Goal: Task Accomplishment & Management: Manage account settings

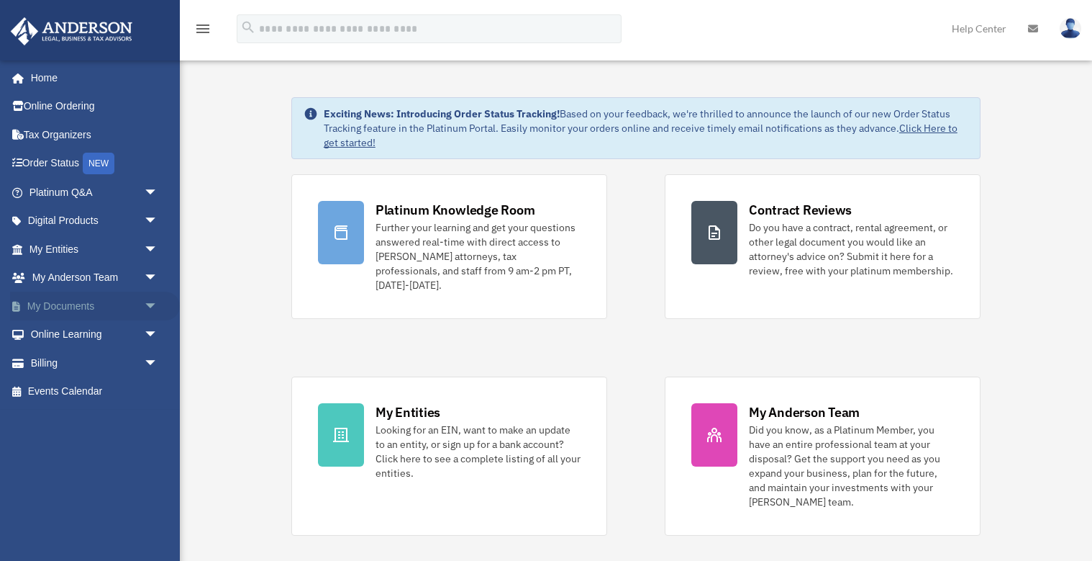
click at [150, 300] on span "arrow_drop_down" at bounding box center [158, 306] width 29 height 30
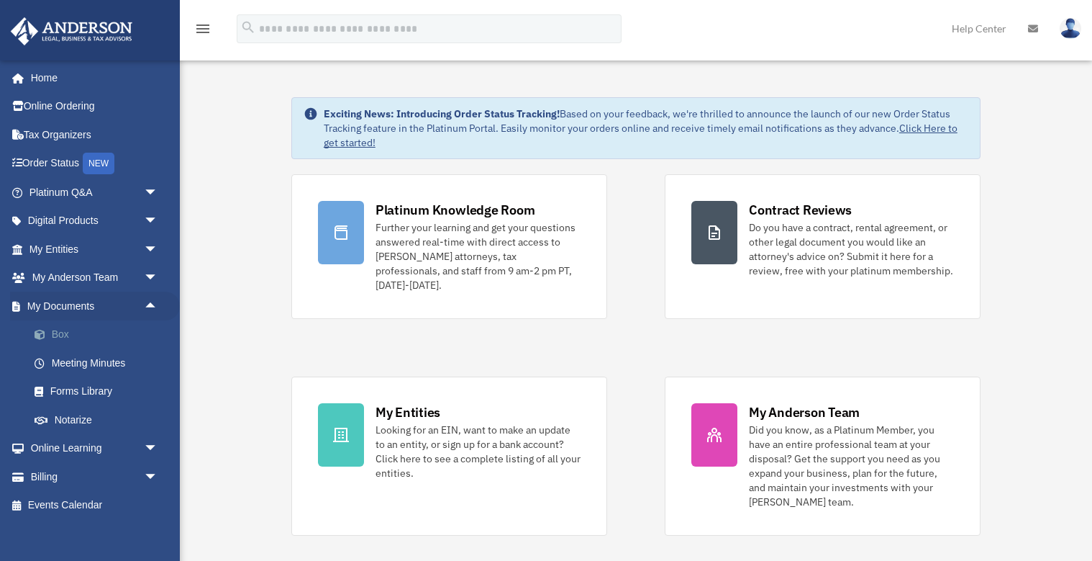
click at [58, 331] on link "Box" at bounding box center [100, 334] width 160 height 29
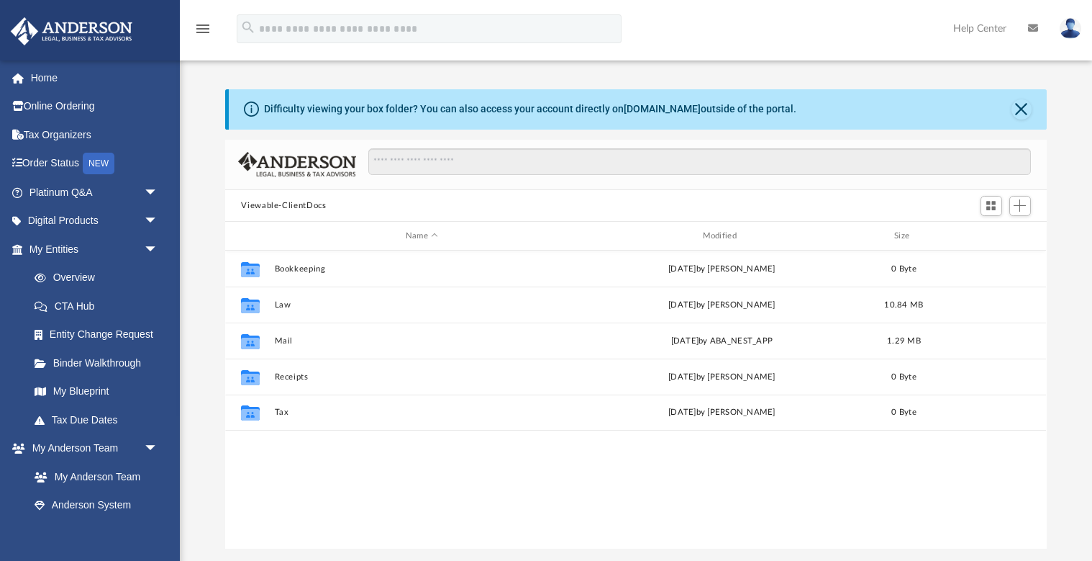
scroll to position [327, 821]
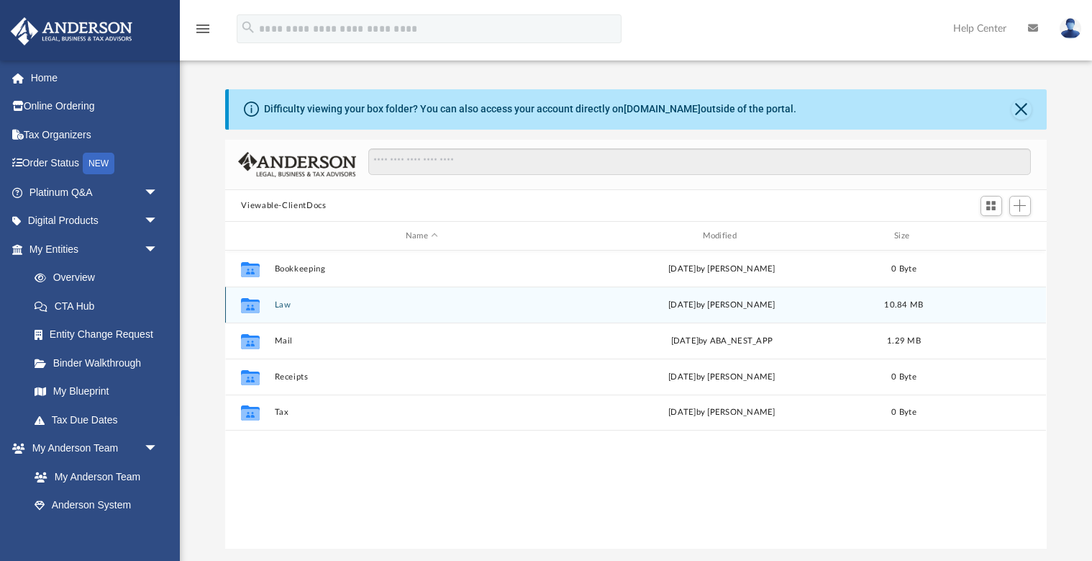
click at [288, 306] on button "Law" at bounding box center [422, 304] width 294 height 9
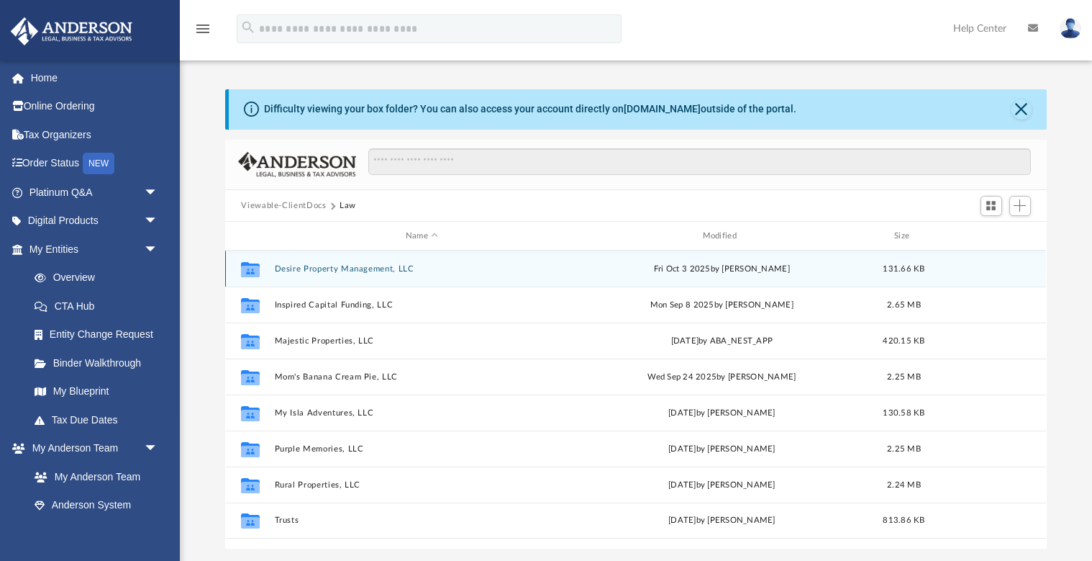
click at [301, 270] on button "Desire Property Management, LLC" at bounding box center [422, 268] width 294 height 9
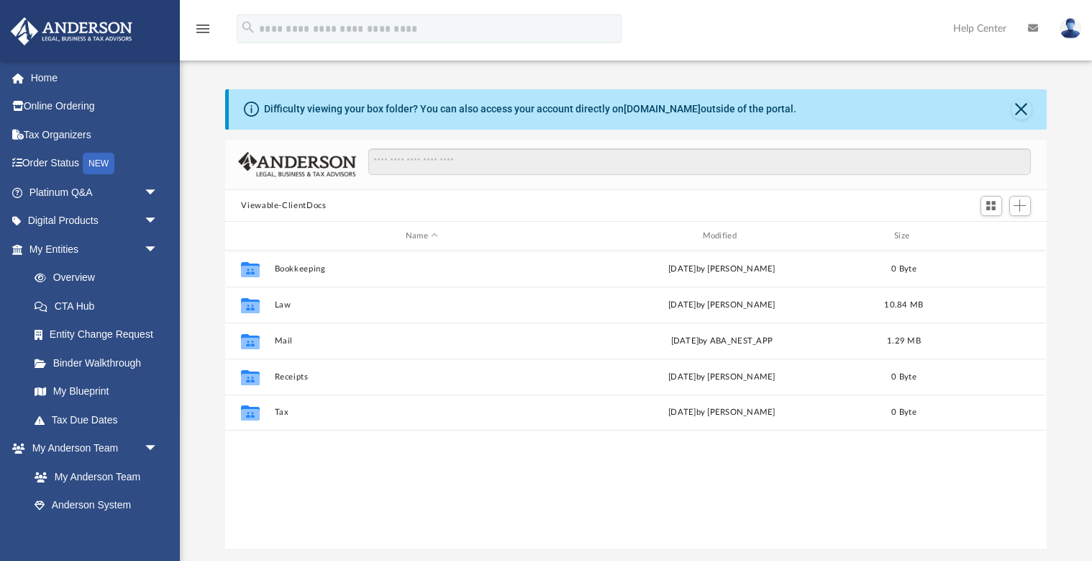
scroll to position [327, 821]
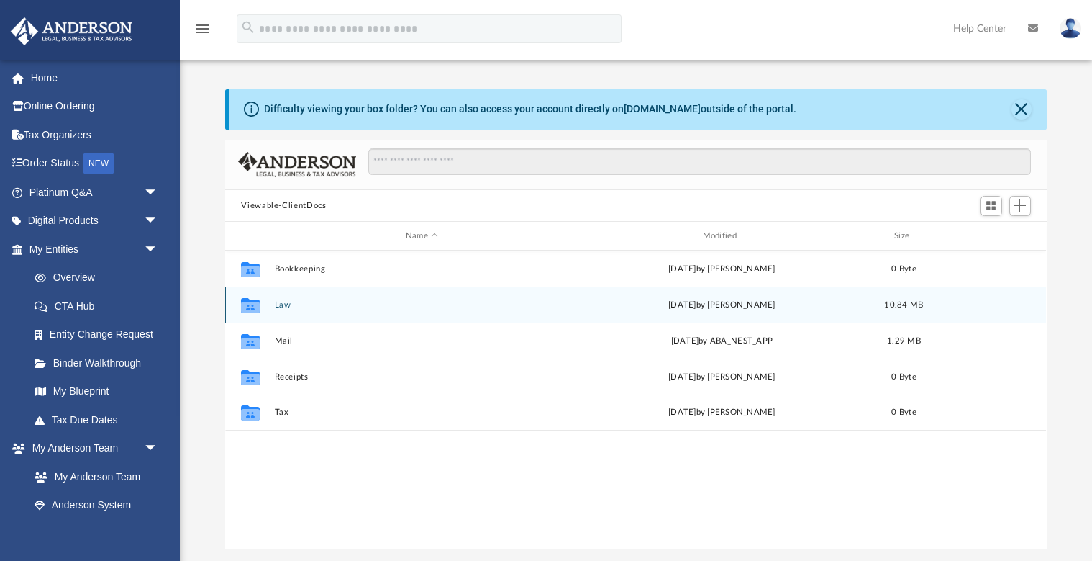
click at [289, 302] on button "Law" at bounding box center [422, 304] width 294 height 9
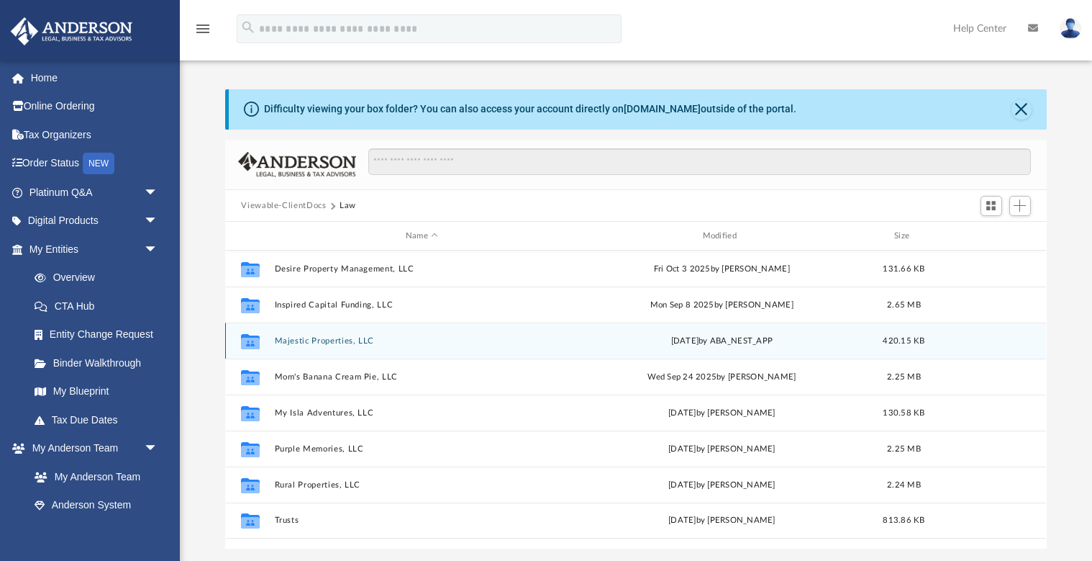
click at [308, 338] on button "Majestic Properties, LLC" at bounding box center [422, 340] width 294 height 9
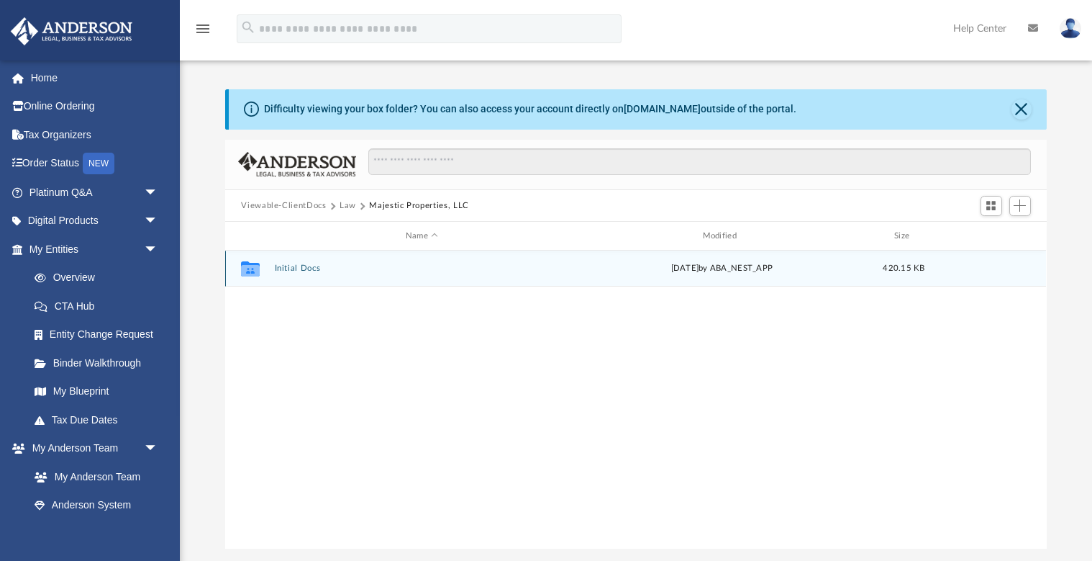
click at [306, 268] on button "Initial Docs" at bounding box center [422, 268] width 294 height 9
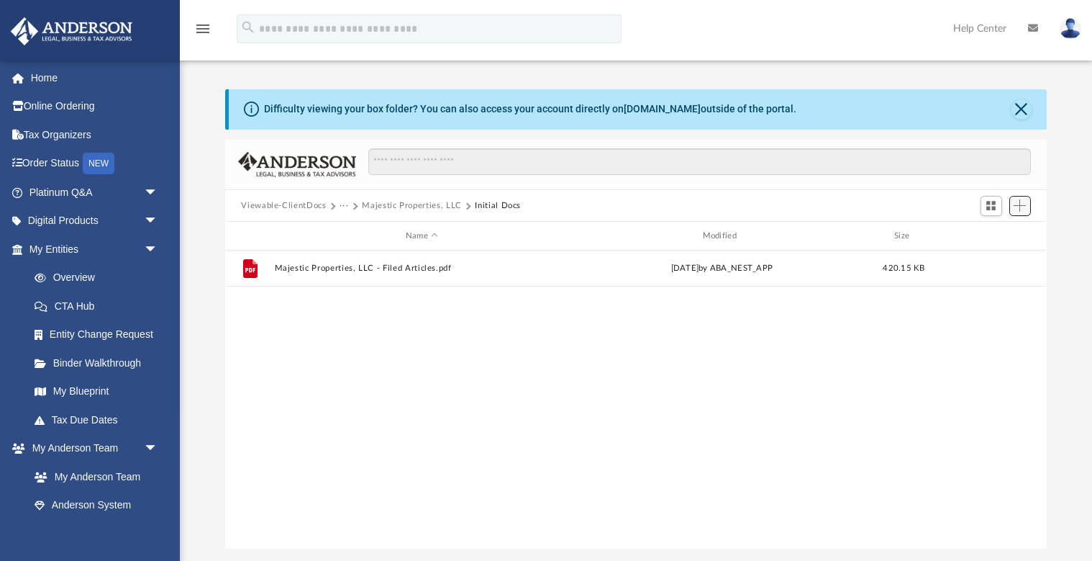
click at [1022, 209] on span "Add" at bounding box center [1020, 205] width 12 height 12
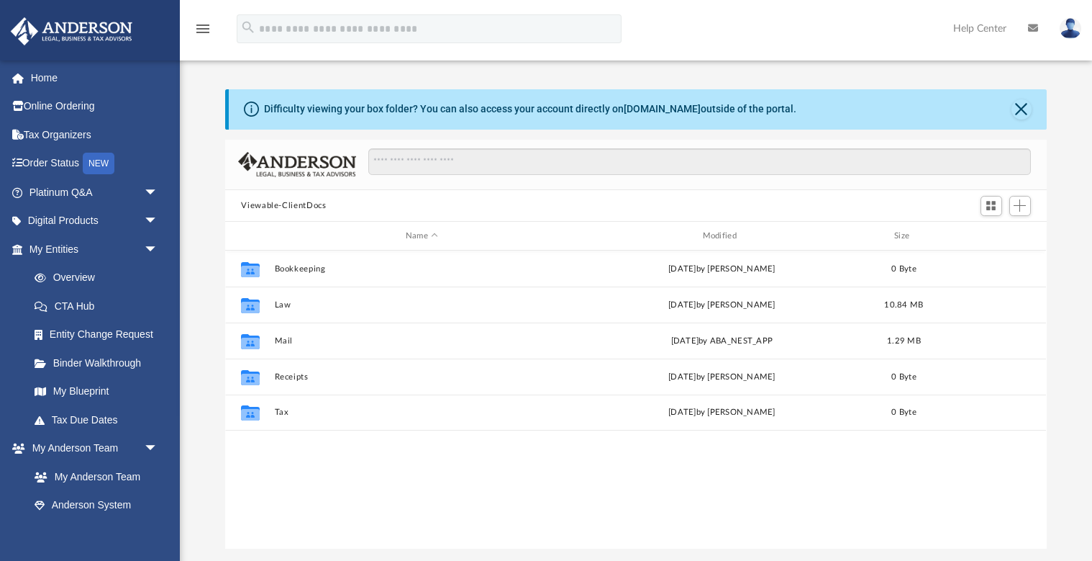
scroll to position [327, 821]
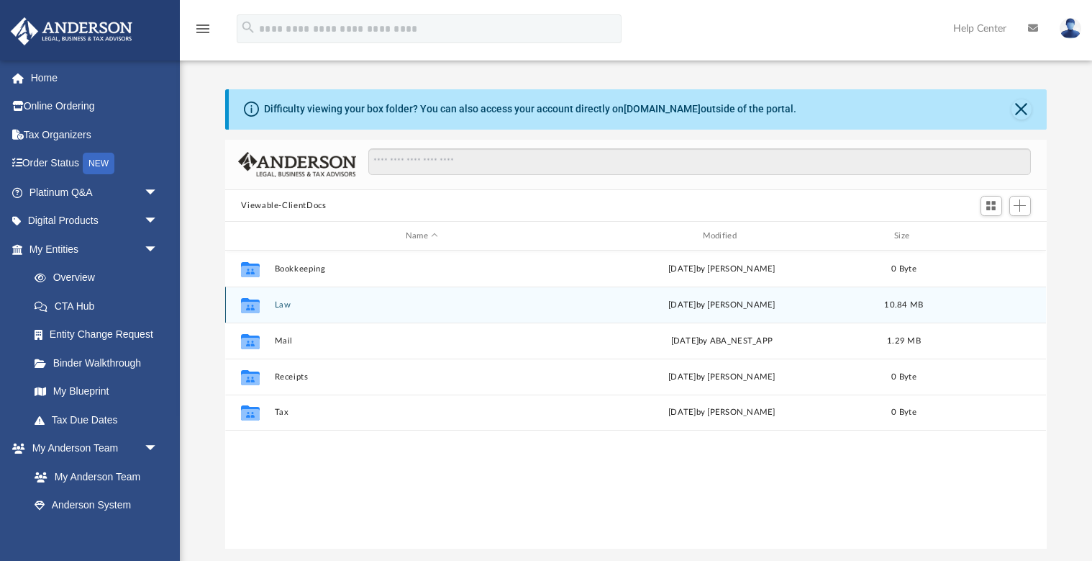
click at [284, 305] on button "Law" at bounding box center [422, 304] width 294 height 9
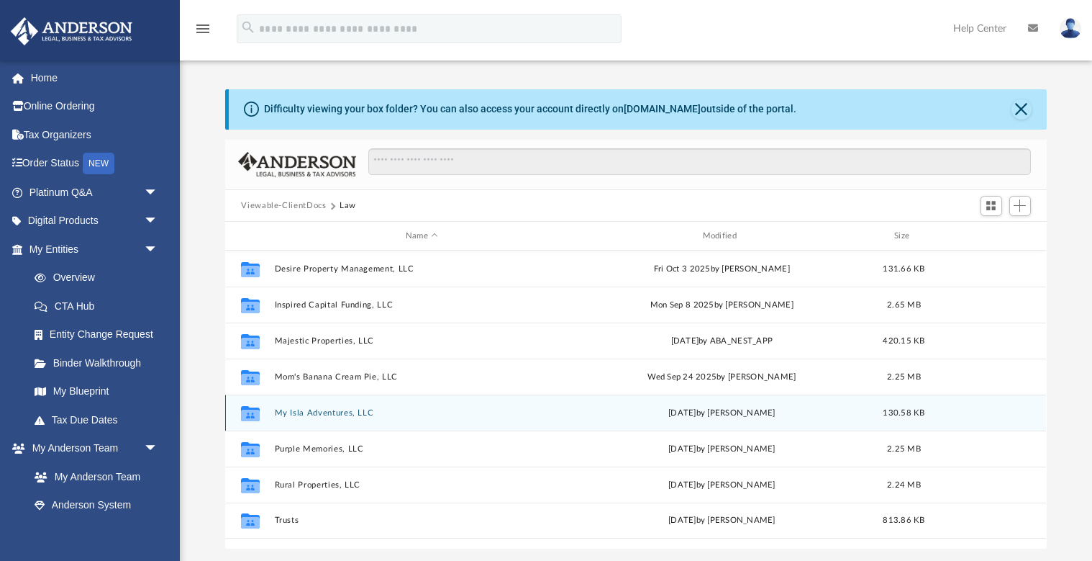
click at [313, 414] on button "My Isla Adventures, LLC" at bounding box center [422, 412] width 294 height 9
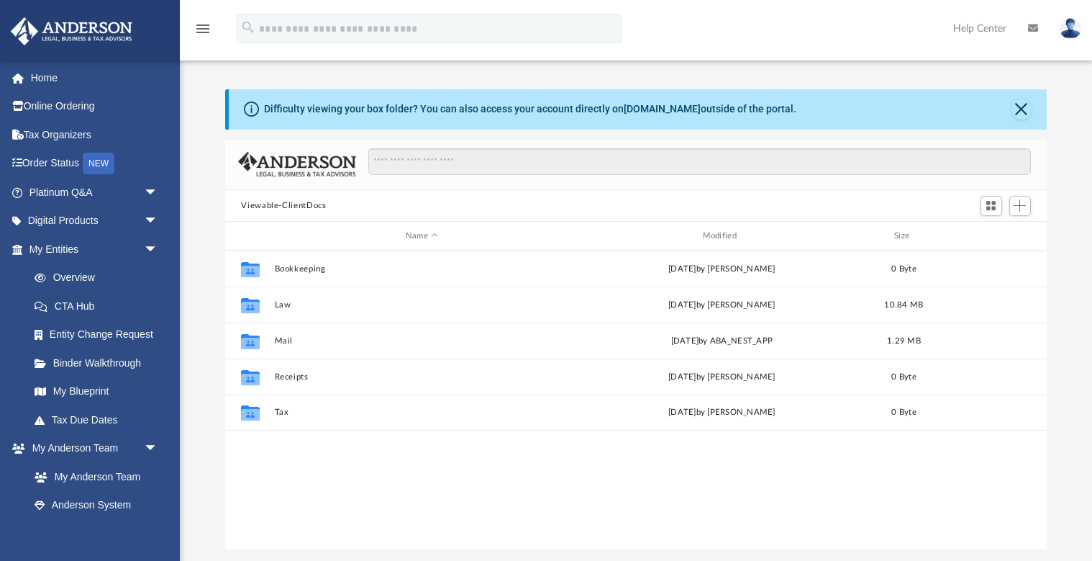
scroll to position [327, 821]
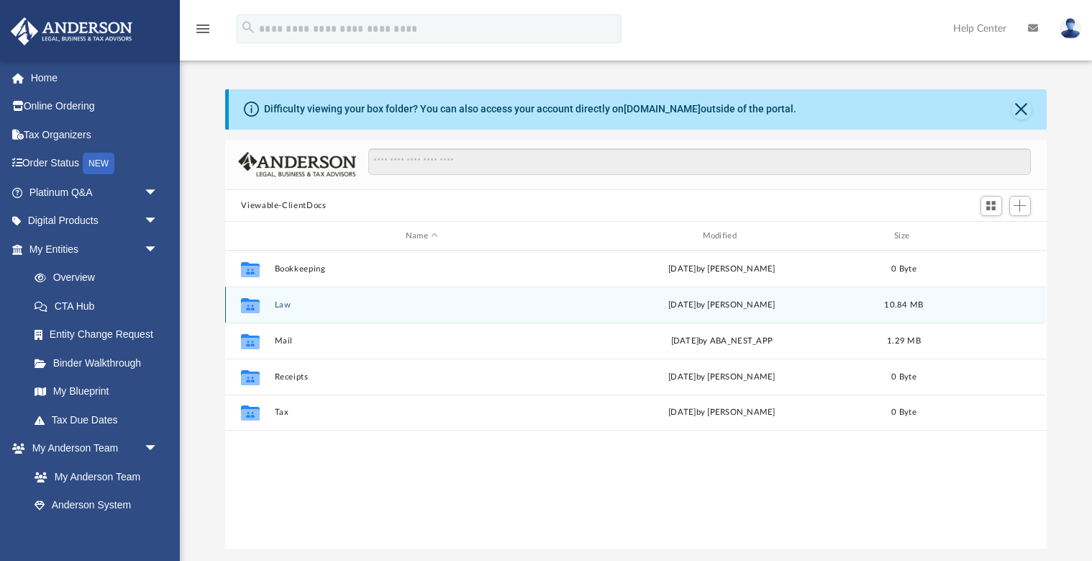
click at [289, 307] on button "Law" at bounding box center [422, 304] width 294 height 9
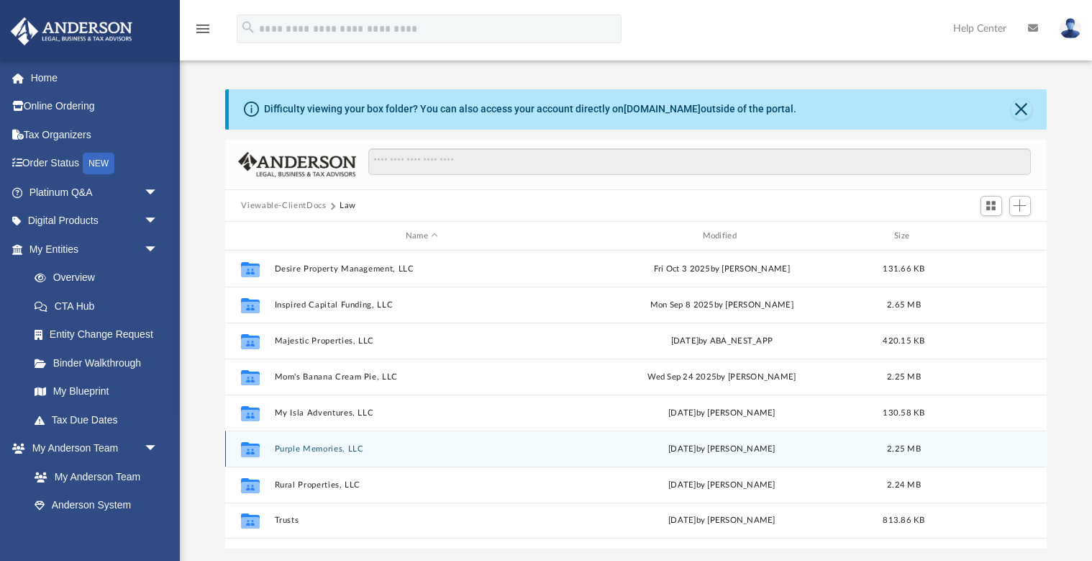
click at [328, 446] on button "Purple Memories, LLC" at bounding box center [422, 448] width 294 height 9
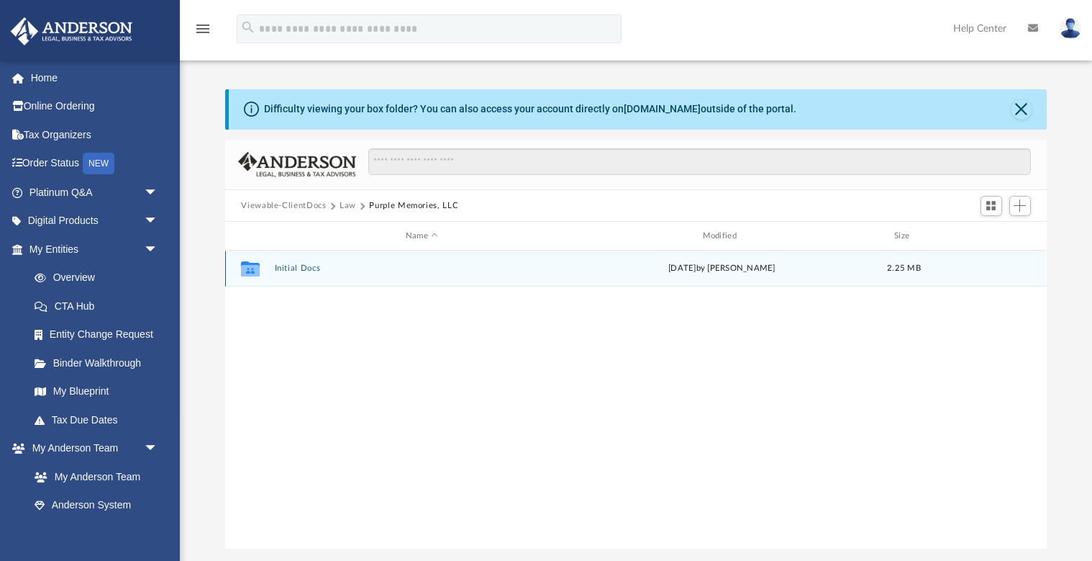
click at [309, 266] on button "Initial Docs" at bounding box center [422, 268] width 294 height 9
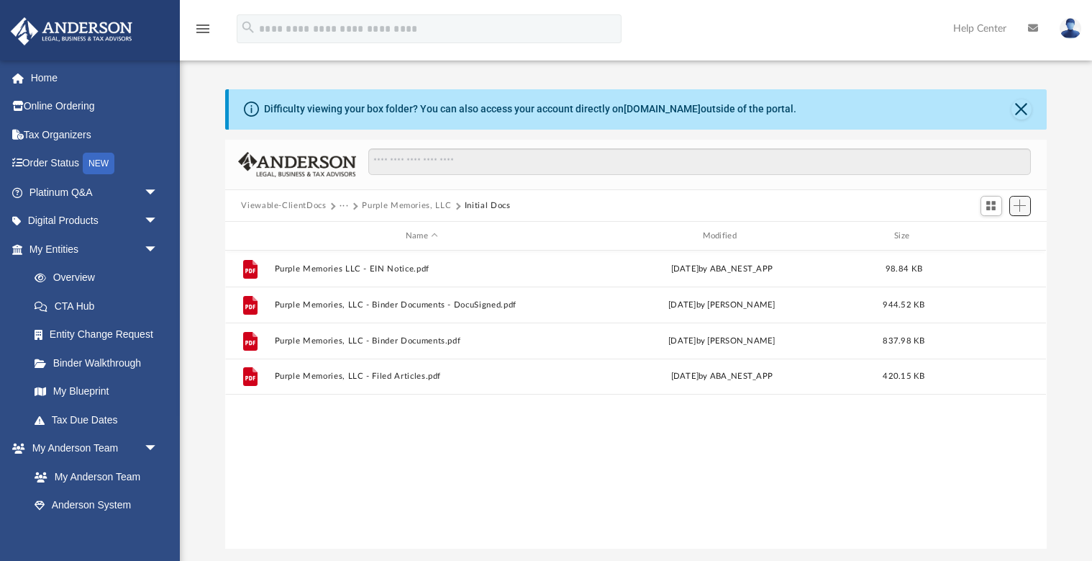
click at [1023, 203] on span "Add" at bounding box center [1020, 205] width 12 height 12
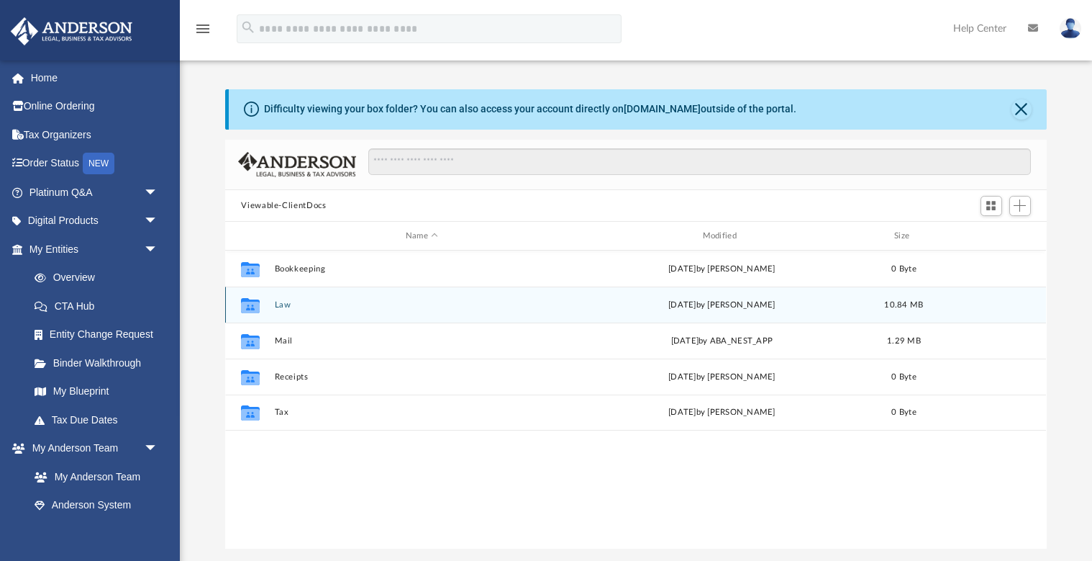
scroll to position [327, 821]
click at [288, 306] on button "Law" at bounding box center [422, 304] width 294 height 9
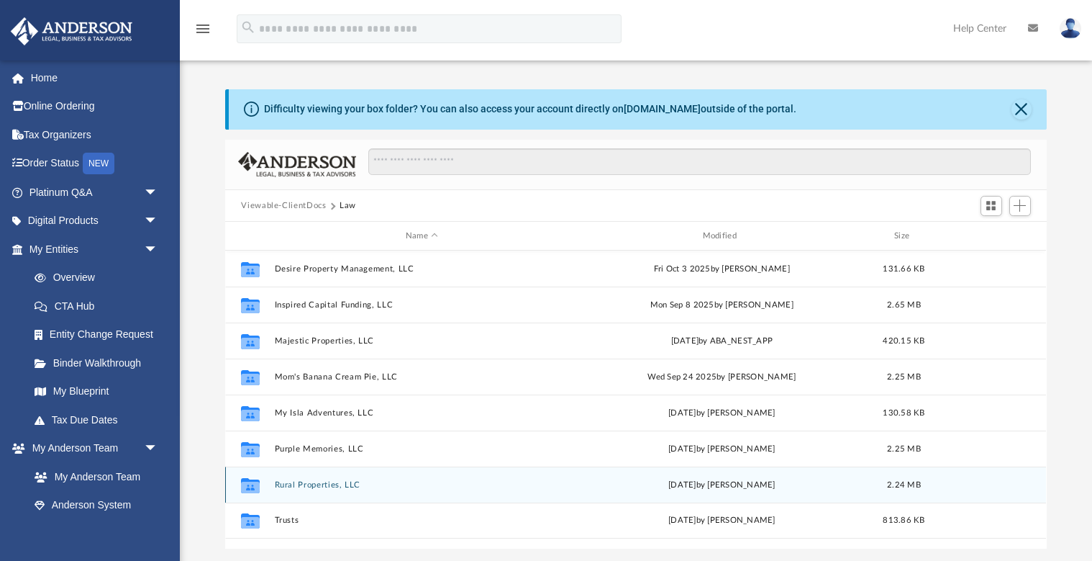
click at [344, 486] on button "Rural Properties, LLC" at bounding box center [422, 484] width 294 height 9
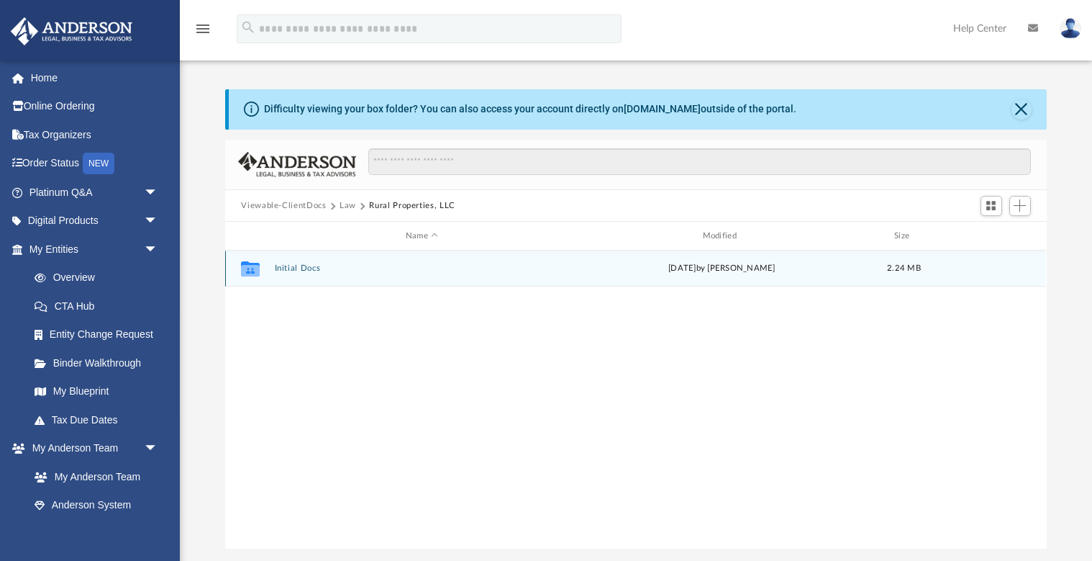
click at [295, 267] on button "Initial Docs" at bounding box center [422, 268] width 294 height 9
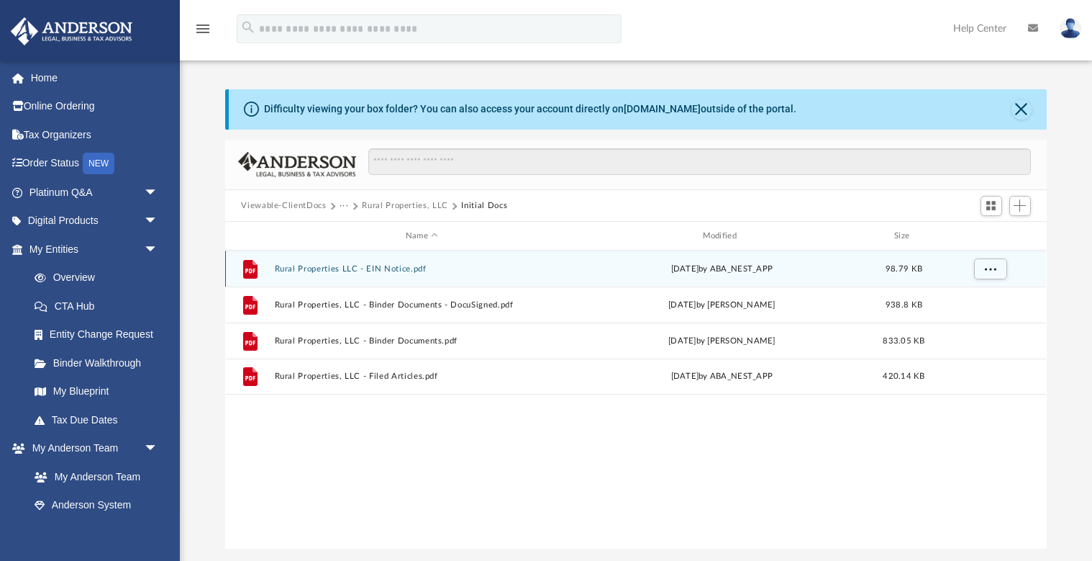
scroll to position [8, 0]
